Goal: Task Accomplishment & Management: Manage account settings

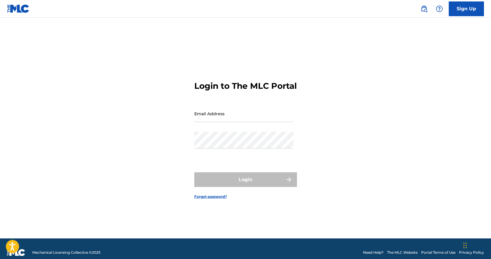
drag, startPoint x: 218, startPoint y: 114, endPoint x: 218, endPoint y: 118, distance: 3.5
click at [218, 114] on input "Email Address" at bounding box center [243, 113] width 99 height 17
type input "[EMAIL_ADDRESS][DOMAIN_NAME]"
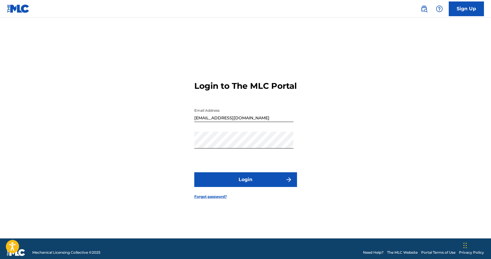
click at [245, 183] on button "Login" at bounding box center [245, 179] width 103 height 15
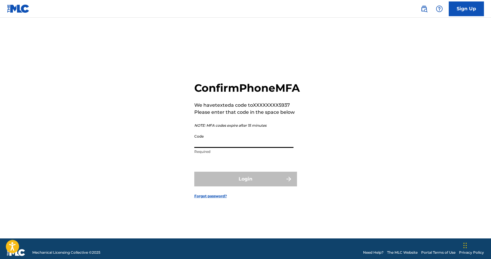
click at [230, 148] on input "Code" at bounding box center [243, 139] width 99 height 17
type input "806282"
click at [194, 171] on button "Login" at bounding box center [245, 178] width 103 height 15
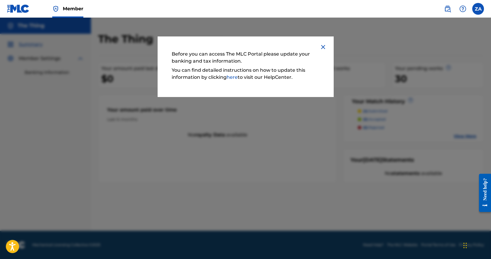
click at [320, 48] on img at bounding box center [323, 46] width 7 height 7
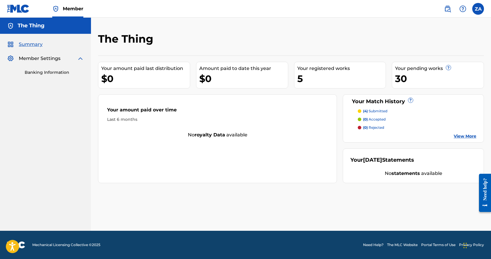
click at [80, 59] on img at bounding box center [80, 58] width 7 height 7
click at [72, 60] on div "Member Settings" at bounding box center [45, 58] width 77 height 7
click at [81, 59] on img at bounding box center [80, 58] width 7 height 7
click at [45, 73] on link "Banking Information" at bounding box center [54, 72] width 59 height 6
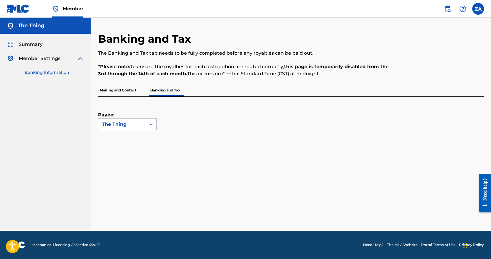
click at [139, 123] on div "The Thing" at bounding box center [122, 124] width 41 height 7
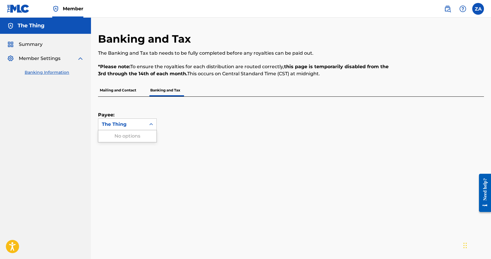
click at [206, 127] on div "Payee: Use Up and Down to choose options, press Enter to select the currently f…" at bounding box center [284, 113] width 372 height 33
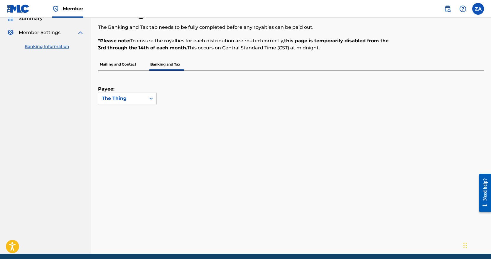
scroll to position [19, 0]
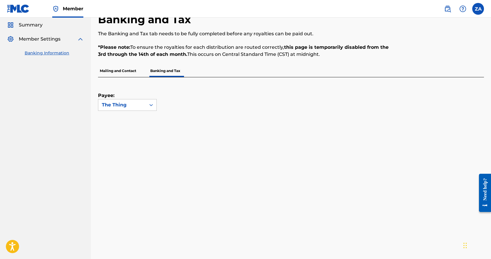
click at [29, 28] on span "Summary" at bounding box center [31, 24] width 24 height 7
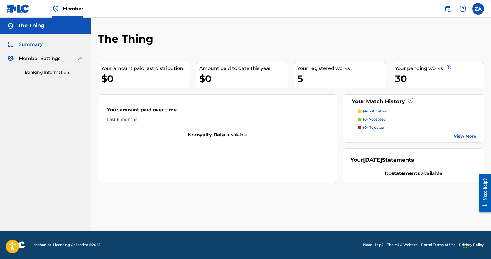
click at [451, 78] on div "30" at bounding box center [439, 78] width 89 height 13
click at [79, 61] on img at bounding box center [80, 58] width 7 height 7
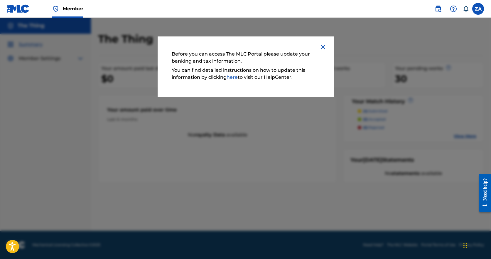
click at [322, 47] on img at bounding box center [323, 46] width 7 height 7
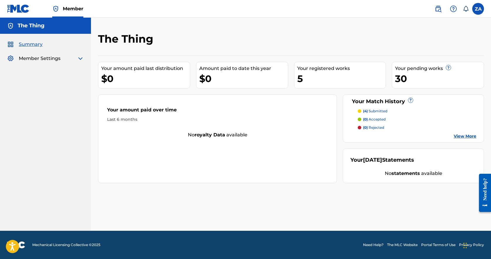
click at [41, 59] on span "Member Settings" at bounding box center [40, 58] width 42 height 7
drag, startPoint x: 75, startPoint y: 61, endPoint x: 78, endPoint y: 60, distance: 3.0
click at [78, 61] on div "Member Settings" at bounding box center [45, 58] width 77 height 7
click at [80, 59] on img at bounding box center [80, 58] width 7 height 7
click at [34, 75] on link "Banking Information" at bounding box center [54, 72] width 59 height 6
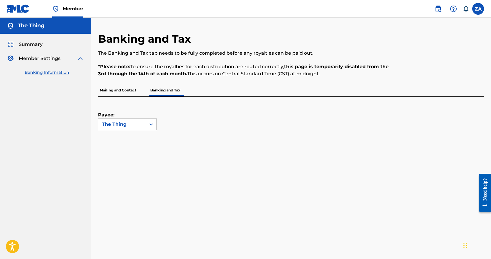
click at [34, 44] on span "Summary" at bounding box center [31, 44] width 24 height 7
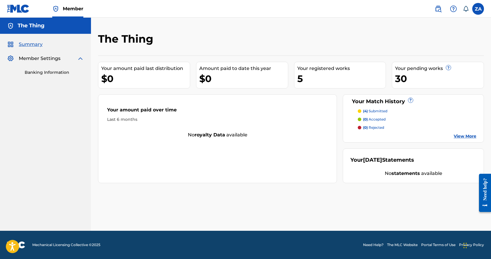
click at [445, 69] on div "Your pending works ?" at bounding box center [439, 68] width 89 height 7
click at [468, 137] on link "View More" at bounding box center [465, 136] width 23 height 6
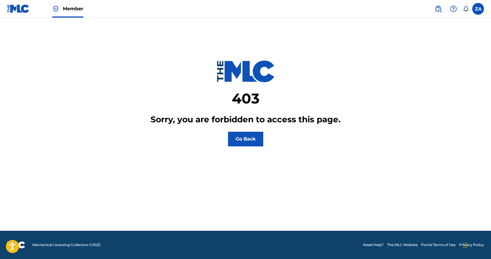
click at [245, 140] on button "Go Back" at bounding box center [245, 139] width 35 height 15
click at [478, 7] on label at bounding box center [478, 9] width 12 height 12
click at [478, 9] on input "ZA [PERSON_NAME] [EMAIL_ADDRESS][DOMAIN_NAME] Notification Preferences Profile …" at bounding box center [478, 9] width 0 height 0
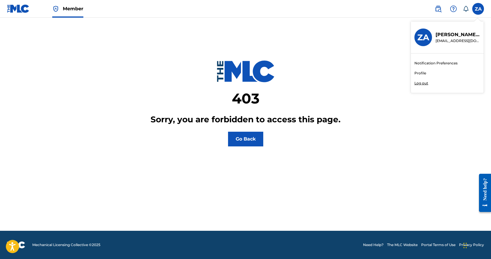
click at [450, 35] on p "Zane Acord" at bounding box center [458, 34] width 45 height 7
click at [478, 9] on input "ZA Zane Acord nmaniatis@psbmgmt.com Notification Preferences Profile Log out" at bounding box center [478, 9] width 0 height 0
click at [419, 73] on link "Profile" at bounding box center [421, 72] width 12 height 5
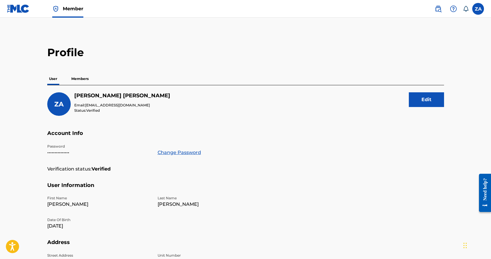
click at [22, 13] on link at bounding box center [18, 8] width 23 height 17
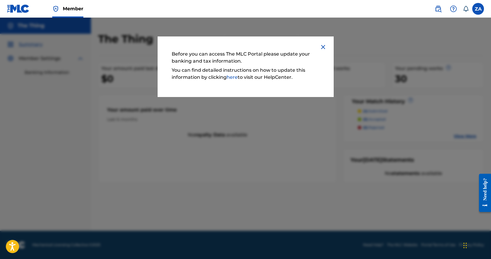
click at [321, 46] on img at bounding box center [323, 46] width 7 height 7
